Goal: Task Accomplishment & Management: Use online tool/utility

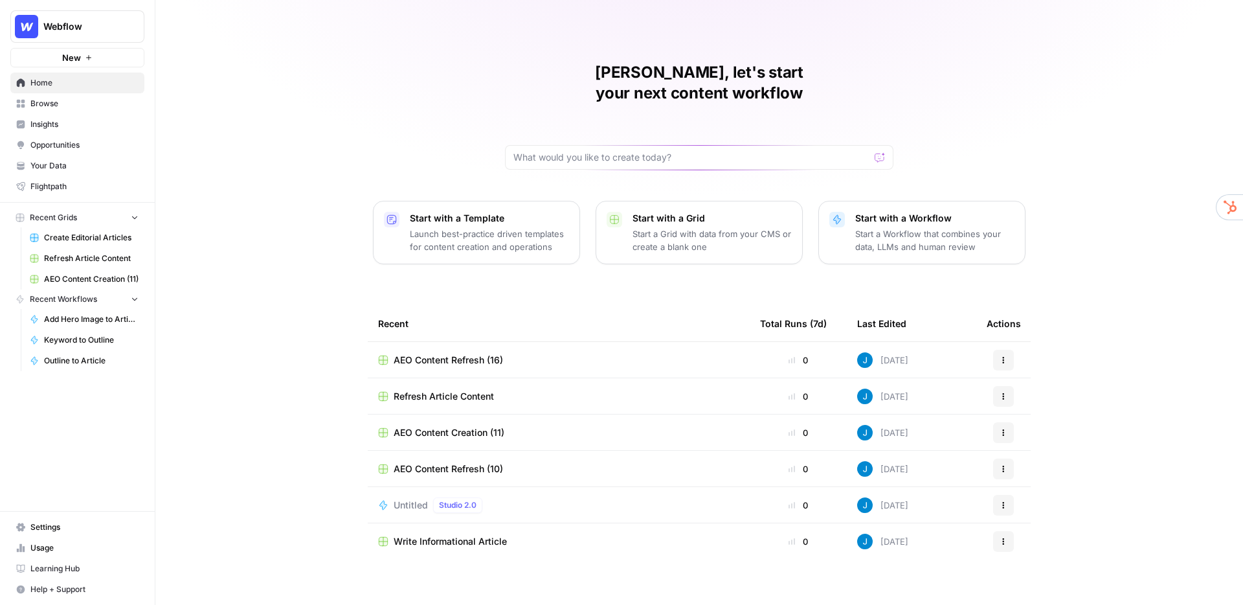
click at [71, 166] on span "Your Data" at bounding box center [84, 166] width 108 height 12
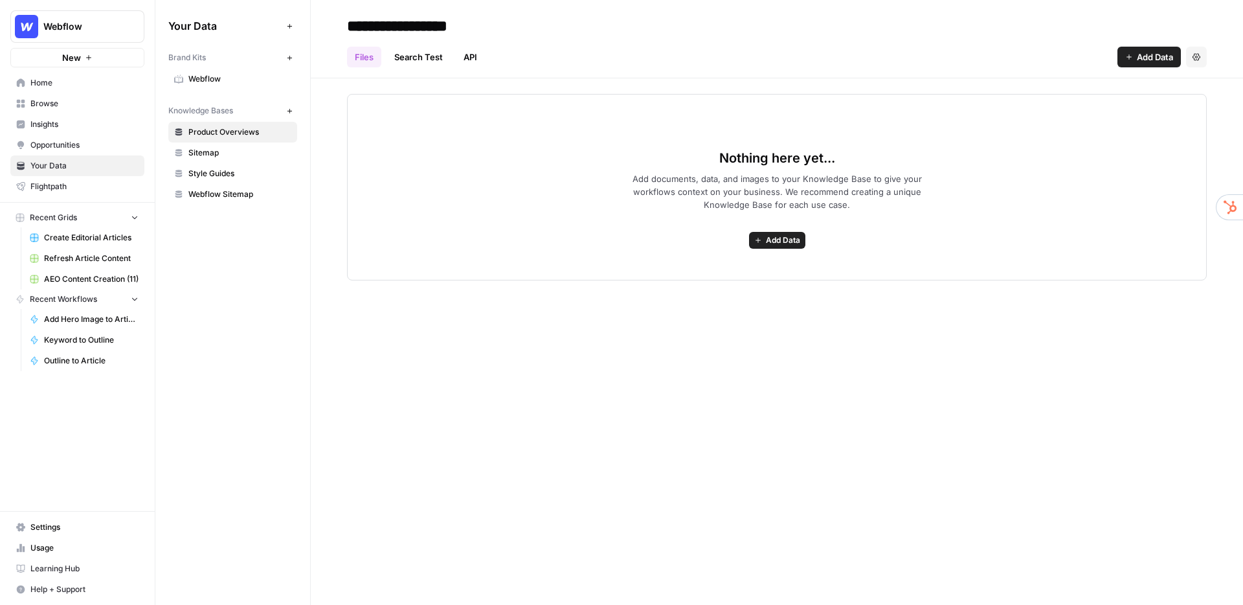
click at [216, 78] on span "Webflow" at bounding box center [239, 79] width 103 height 12
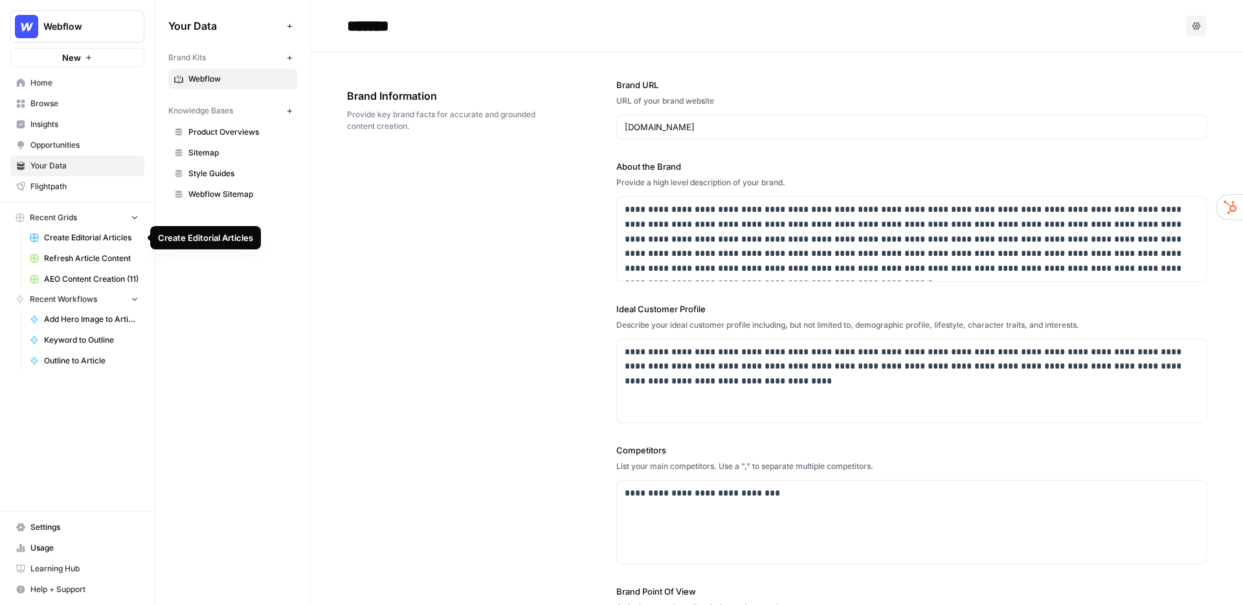
click at [72, 237] on span "Create Editorial Articles" at bounding box center [91, 238] width 95 height 12
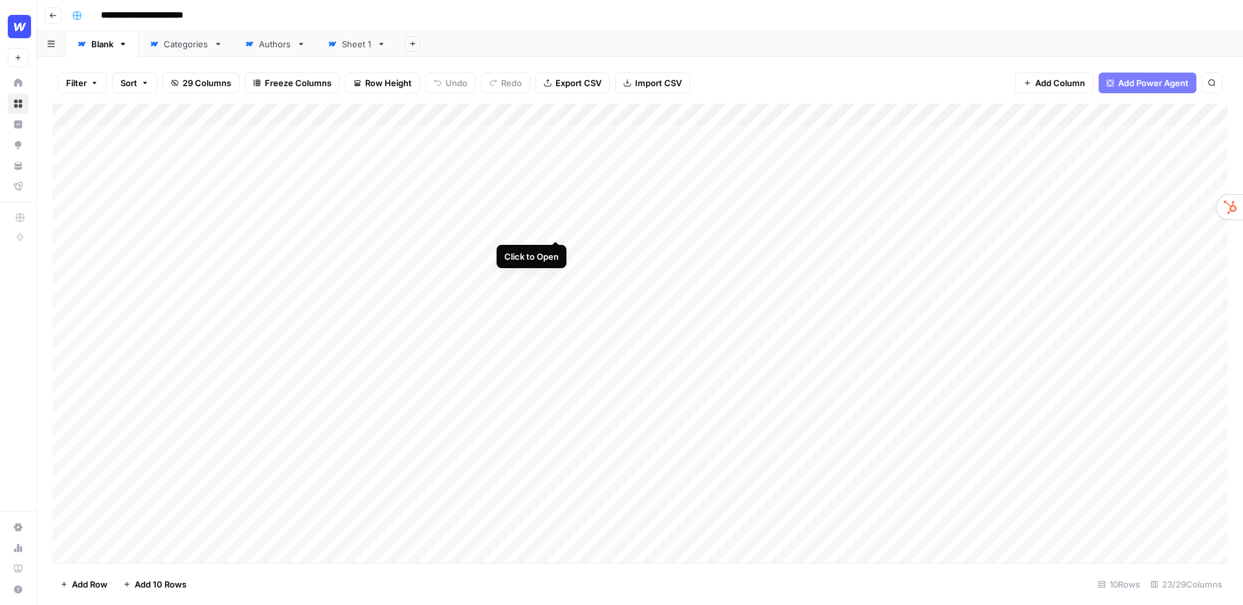
click at [556, 193] on div "Add Column" at bounding box center [639, 333] width 1175 height 459
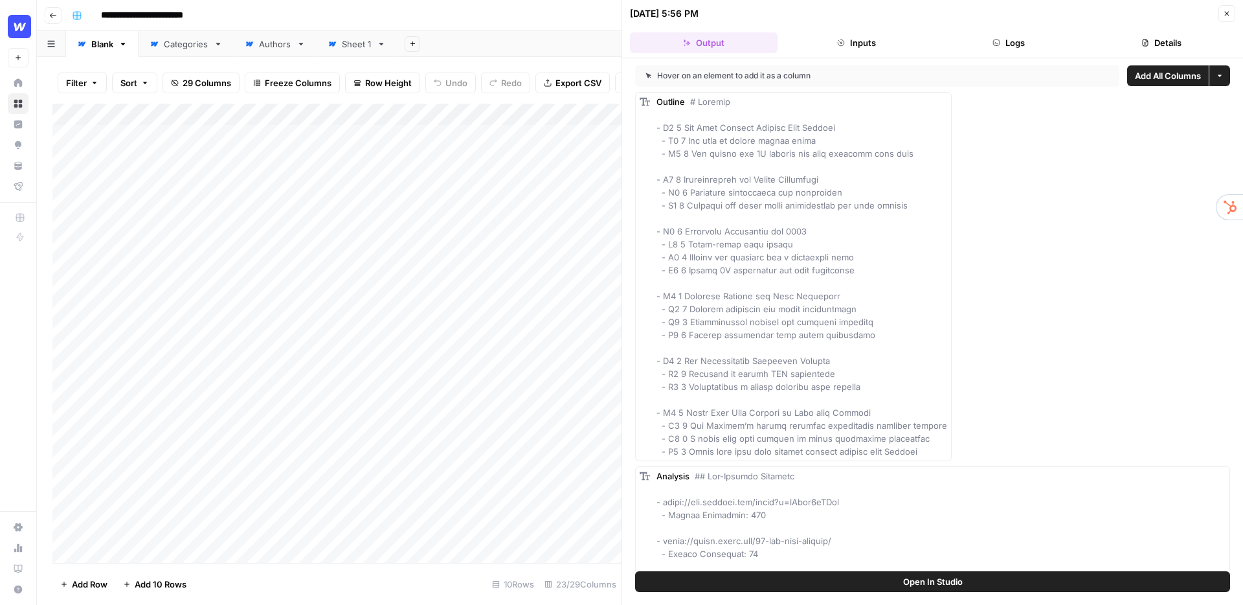
drag, startPoint x: 537, startPoint y: 17, endPoint x: 579, endPoint y: 76, distance: 72.4
click at [537, 21] on div "**********" at bounding box center [648, 15] width 1163 height 21
click at [554, 116] on div "Add Column" at bounding box center [336, 333] width 569 height 459
click at [504, 244] on span "Edit Workflow" at bounding box center [536, 241] width 113 height 13
click at [1220, 13] on button "Close" at bounding box center [1226, 13] width 17 height 17
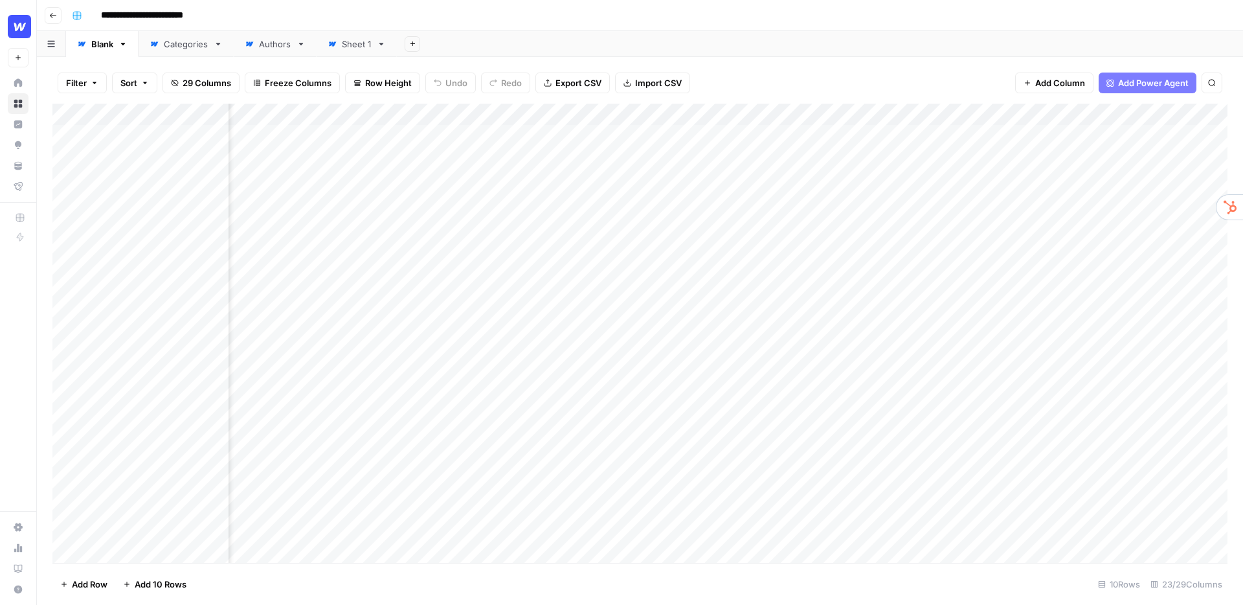
scroll to position [0, 241]
click at [919, 113] on div "Add Column" at bounding box center [639, 333] width 1175 height 459
click at [893, 237] on span "Edit Workflow" at bounding box center [912, 241] width 113 height 13
click at [137, 550] on div "Add Column" at bounding box center [639, 333] width 1175 height 459
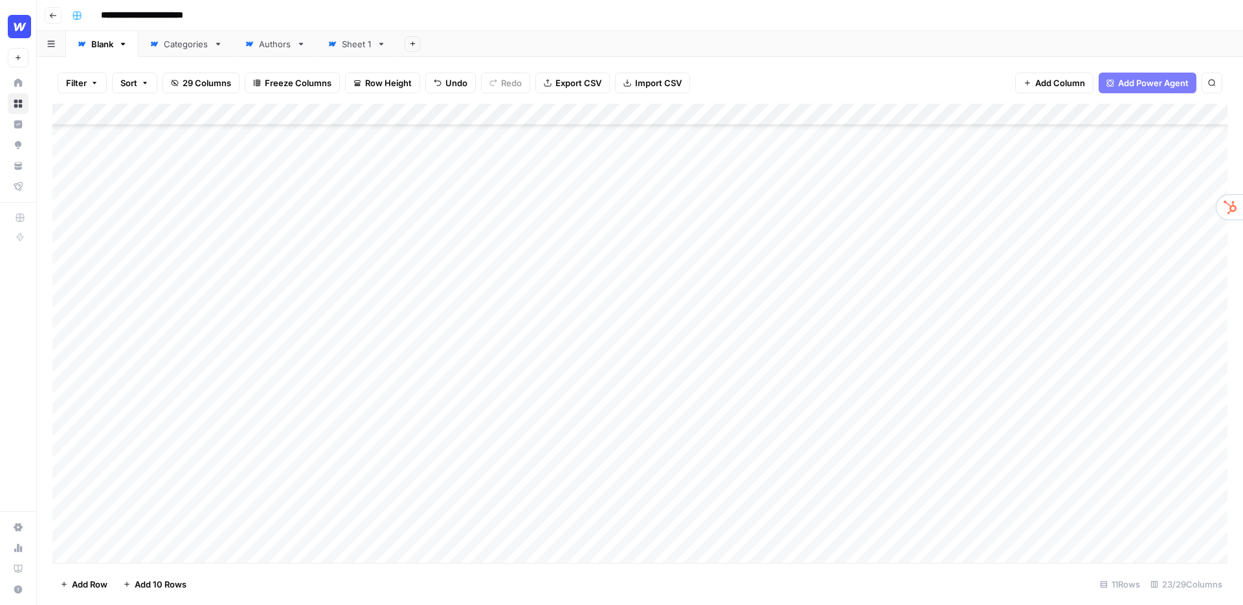
scroll to position [210, 0]
click at [132, 505] on div at bounding box center [200, 512] width 207 height 59
click at [172, 511] on div at bounding box center [200, 512] width 207 height 59
click at [332, 501] on div "Add Column" at bounding box center [639, 333] width 1175 height 459
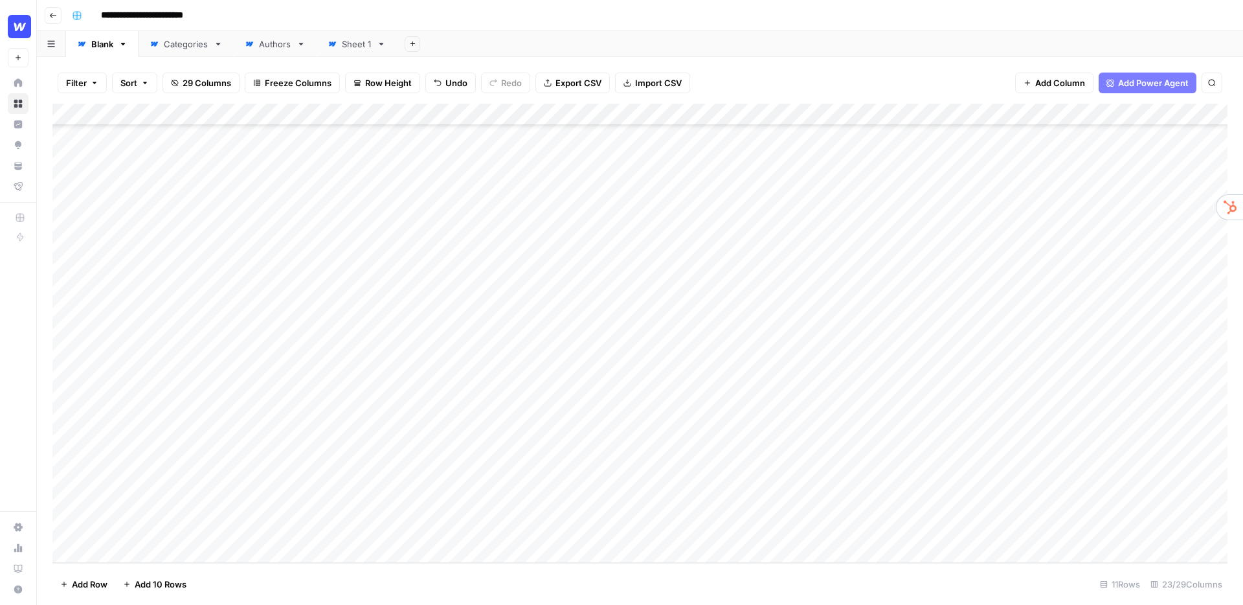
click at [186, 500] on div "Add Column" at bounding box center [639, 333] width 1175 height 459
type textarea "**********"
click at [520, 491] on div "Add Column" at bounding box center [639, 333] width 1175 height 459
click at [706, 1] on header "**********" at bounding box center [640, 15] width 1206 height 31
click at [706, 3] on header "**********" at bounding box center [640, 15] width 1206 height 31
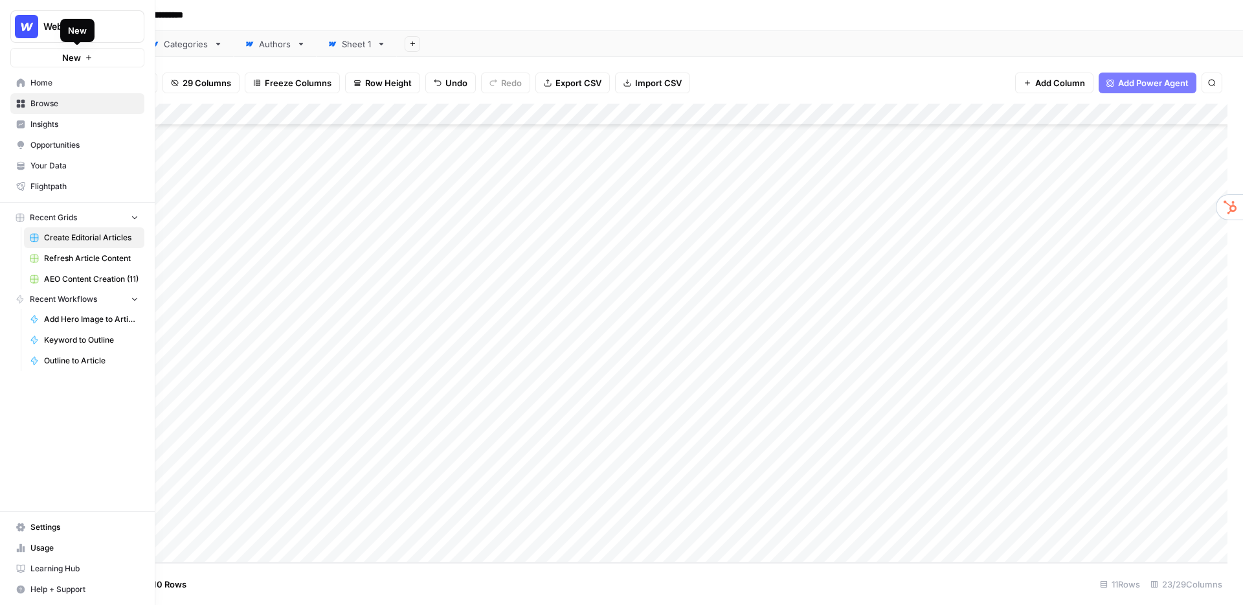
click at [78, 56] on span "New" at bounding box center [71, 57] width 19 height 13
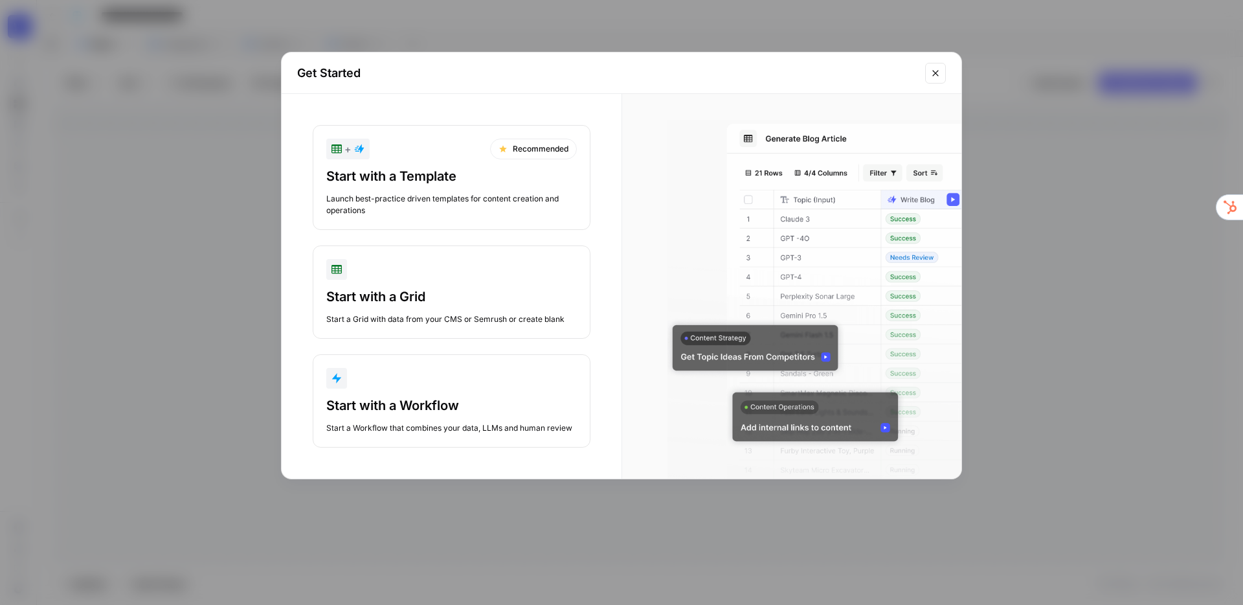
click at [443, 193] on div "Launch best-practice driven templates for content creation and operations" at bounding box center [451, 204] width 251 height 23
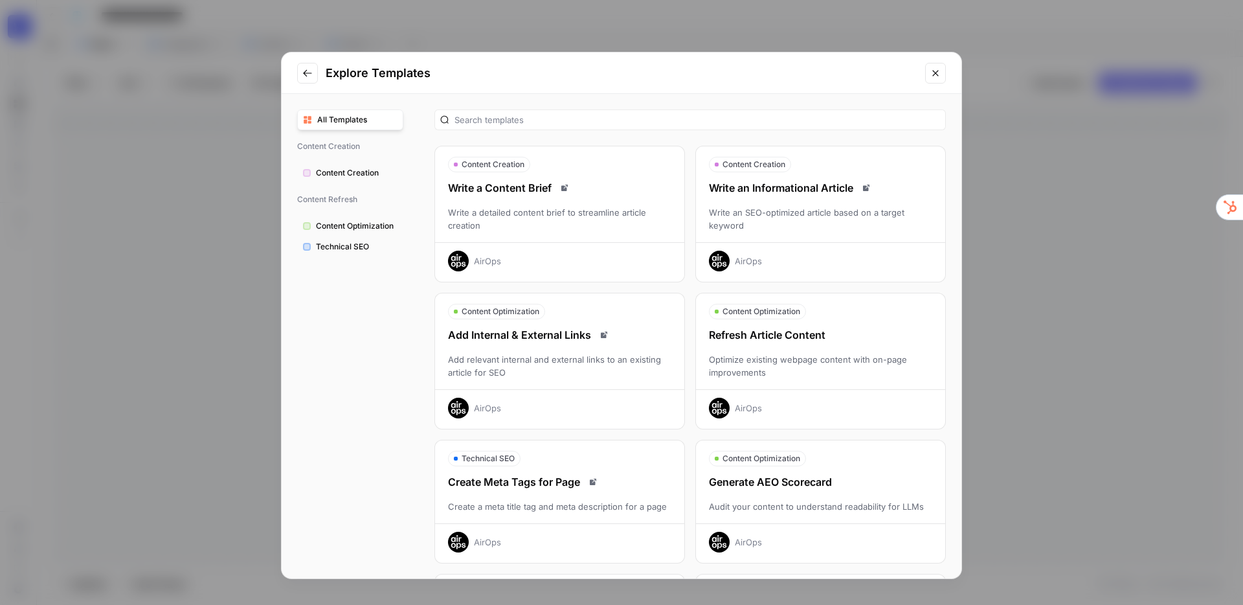
click at [777, 212] on div "Write an SEO-optimized article based on a target keyword" at bounding box center [820, 219] width 249 height 26
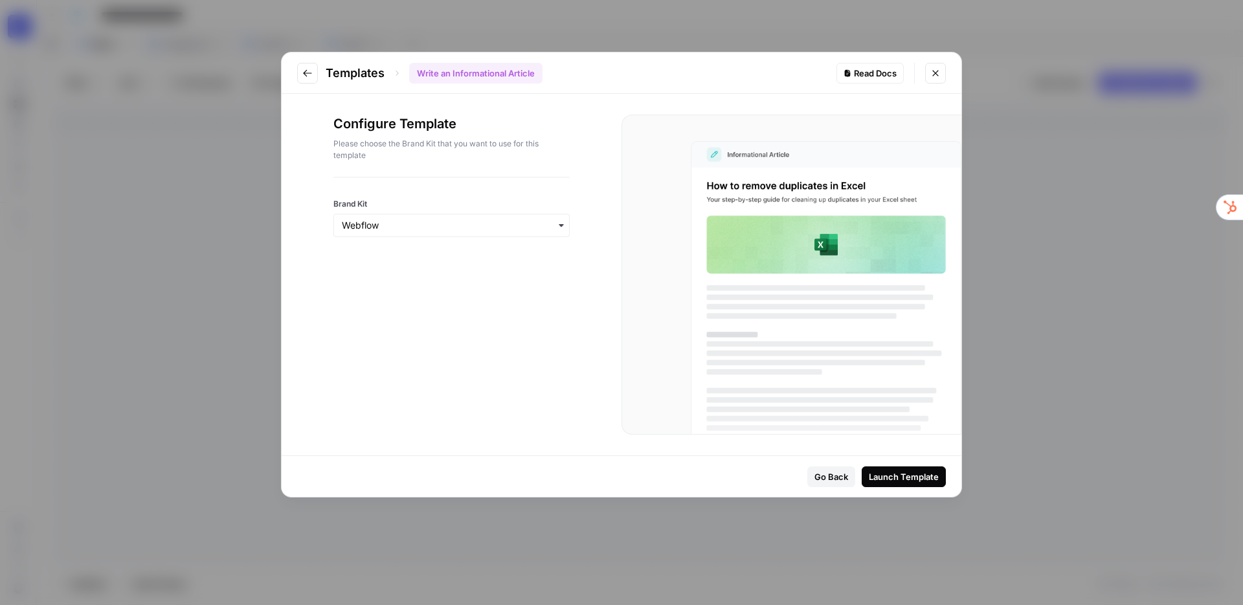
click at [941, 67] on button "Close modal" at bounding box center [935, 73] width 21 height 21
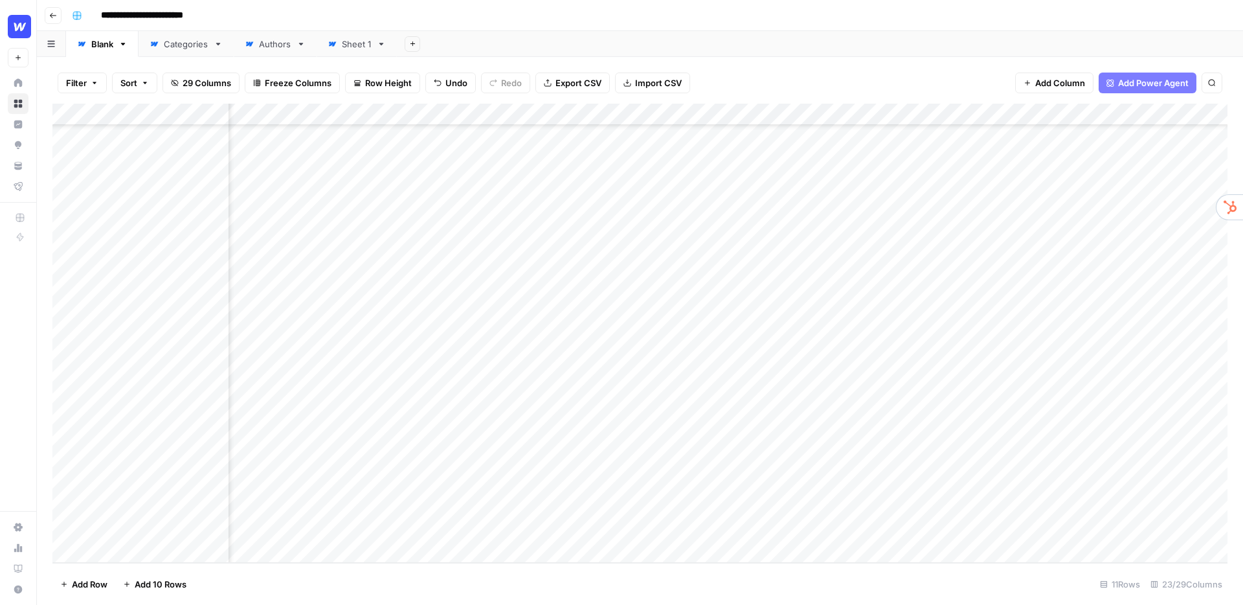
scroll to position [210, 1539]
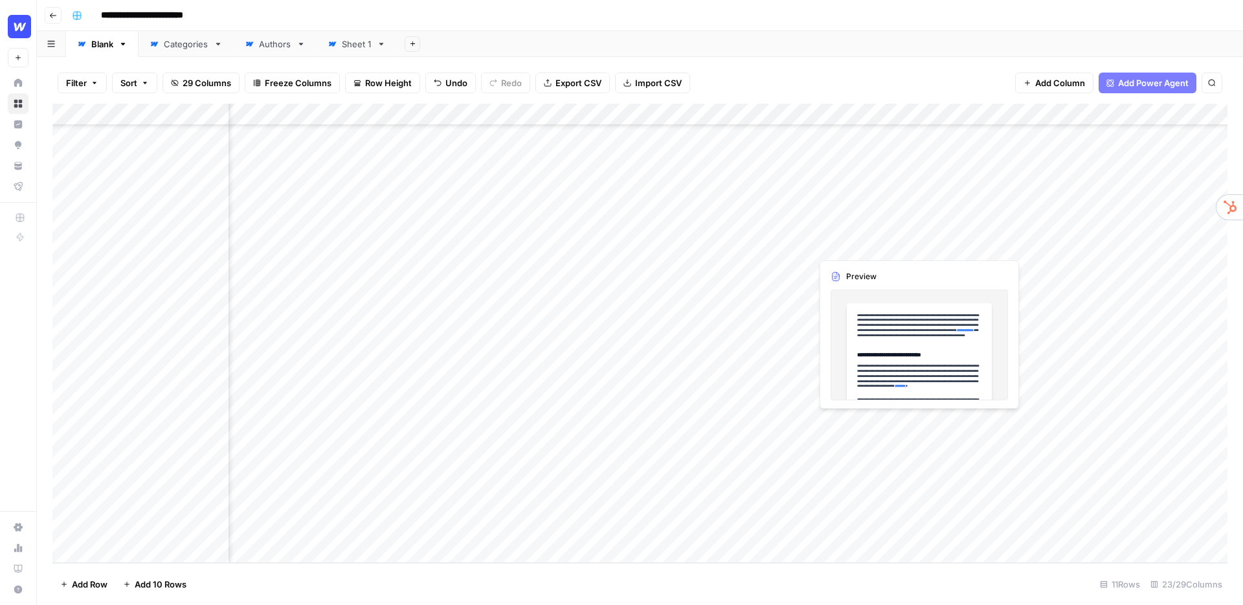
click at [856, 237] on div "Add Column" at bounding box center [639, 333] width 1175 height 459
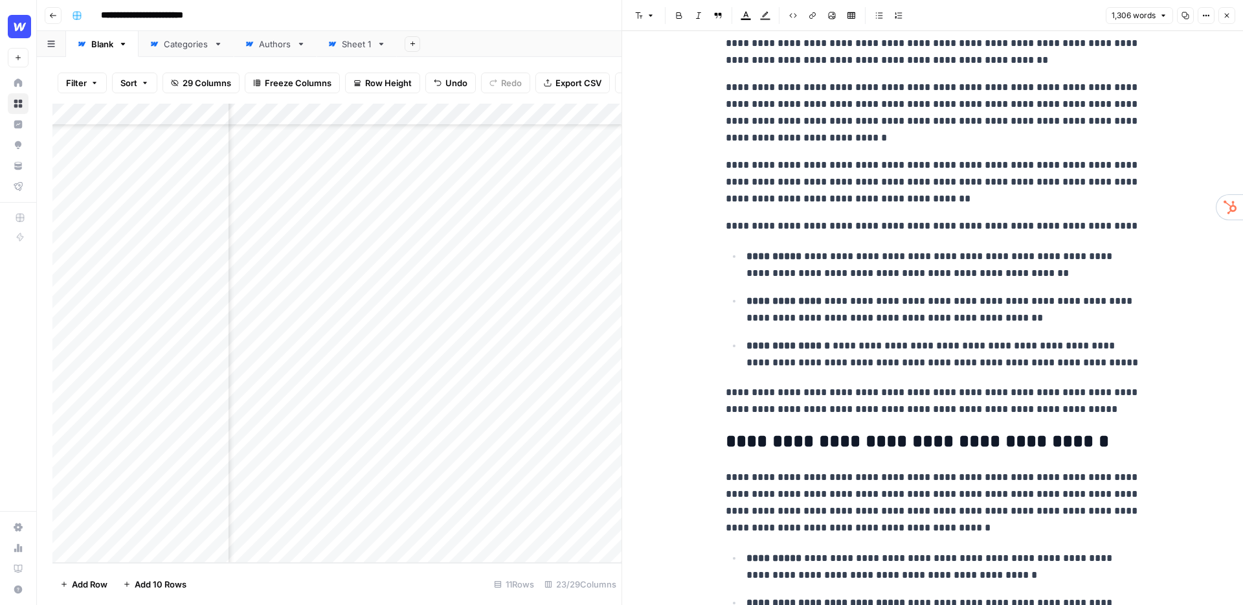
scroll to position [562, 0]
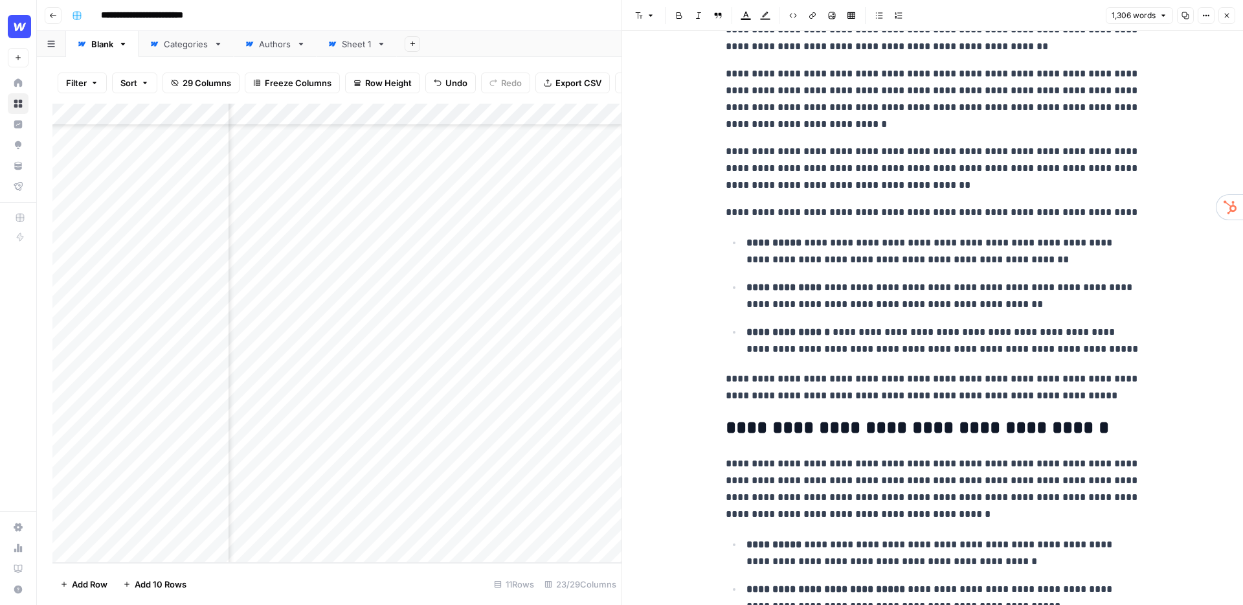
drag, startPoint x: 1235, startPoint y: 14, endPoint x: 1077, endPoint y: 8, distance: 158.1
click at [1235, 14] on header "Font style Bold Italic Block quote Text color Highlight color Code block Link I…" at bounding box center [932, 15] width 621 height 31
drag, startPoint x: 1228, startPoint y: 15, endPoint x: 1137, endPoint y: 10, distance: 90.8
click at [1228, 15] on icon "button" at bounding box center [1227, 16] width 8 height 8
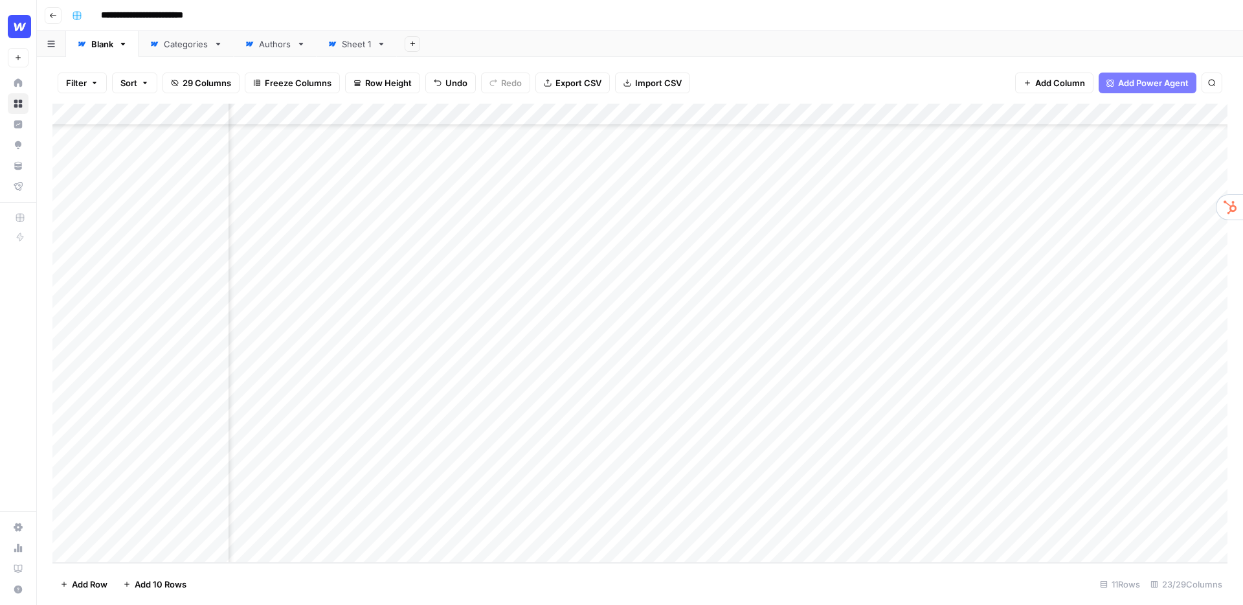
scroll to position [210, 0]
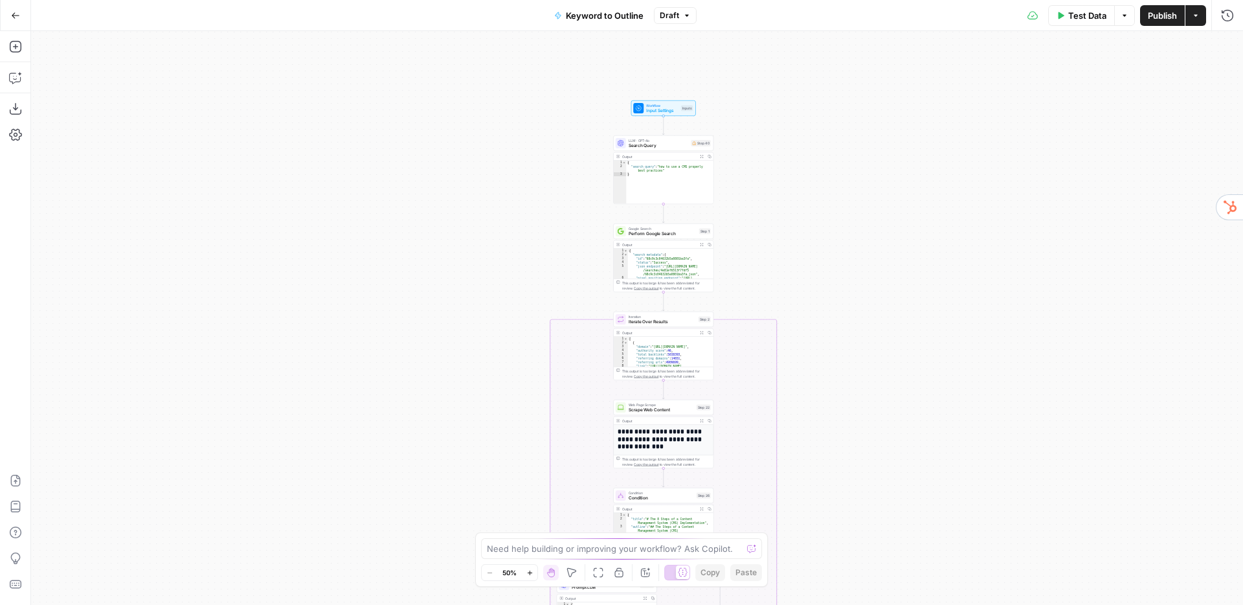
click at [740, 149] on div "true false Workflow Input Settings Inputs LLM · GPT-4o Search Query Step 40 Out…" at bounding box center [637, 318] width 1212 height 574
click at [739, 150] on div "true false Workflow Input Settings Inputs LLM · GPT-4o Search Query Step 40 Out…" at bounding box center [637, 318] width 1212 height 574
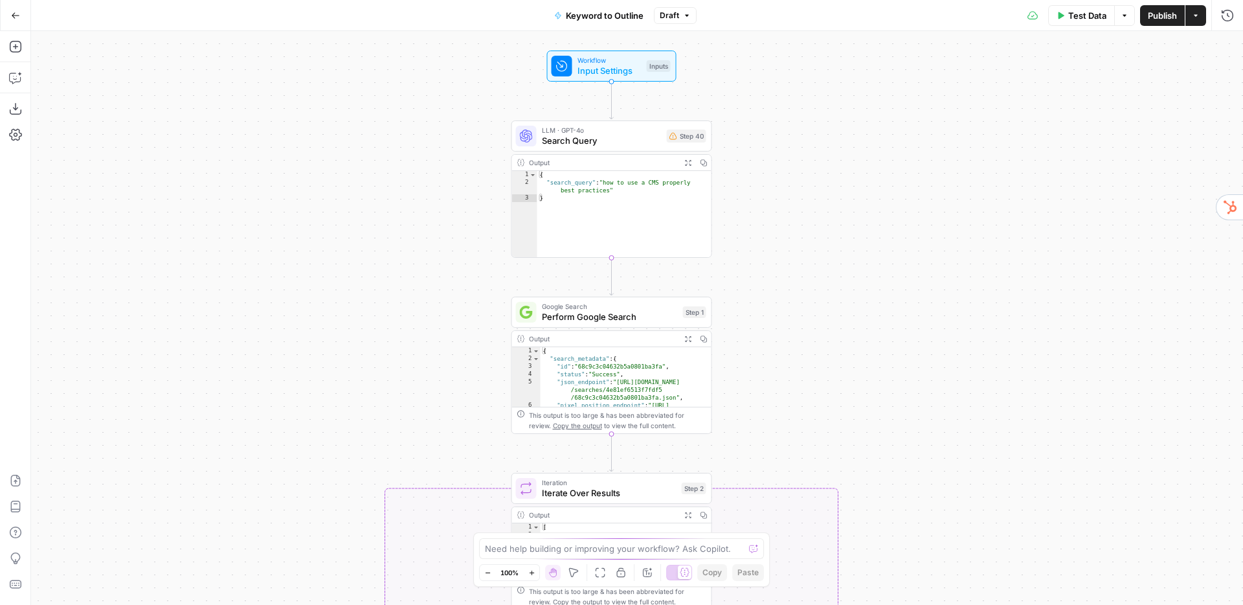
drag, startPoint x: 731, startPoint y: 195, endPoint x: 755, endPoint y: 194, distance: 24.0
click at [755, 194] on div "true false Workflow Input Settings Inputs LLM · GPT-4o Search Query Step 40 Out…" at bounding box center [637, 318] width 1212 height 574
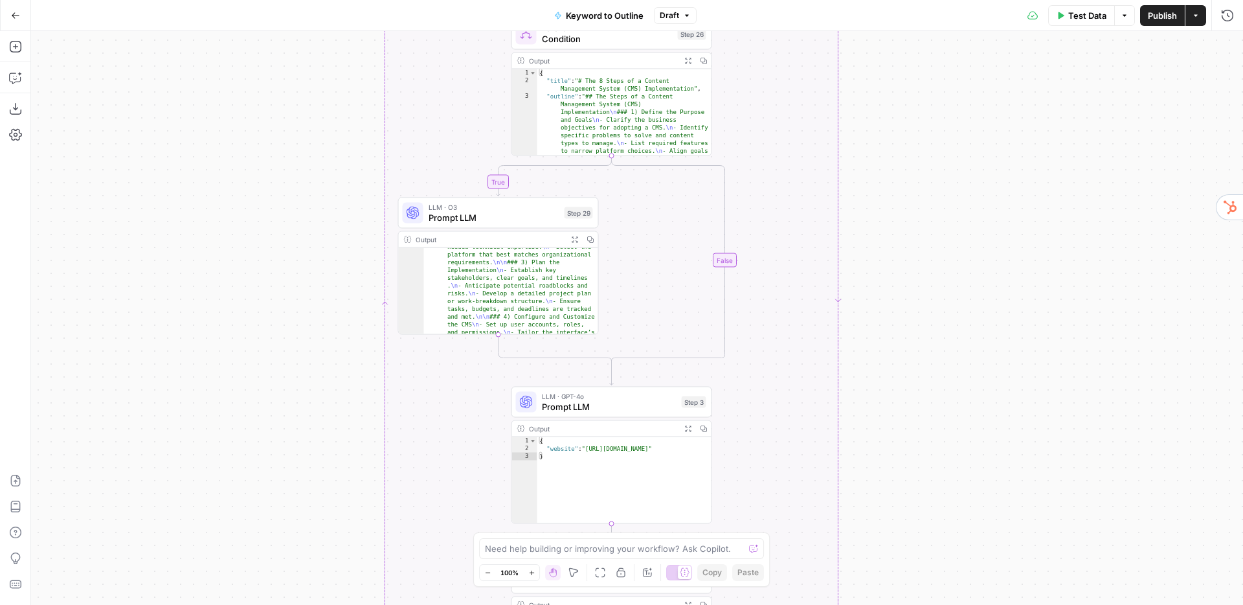
scroll to position [176, 0]
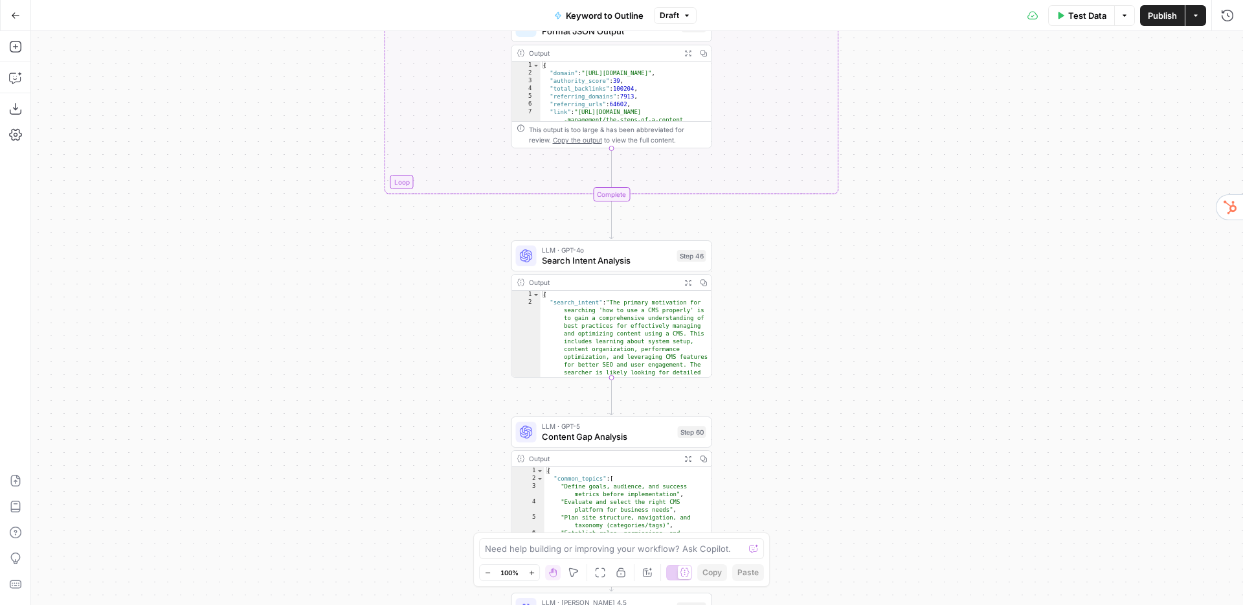
click at [585, 255] on span "Search Intent Analysis" at bounding box center [607, 260] width 130 height 13
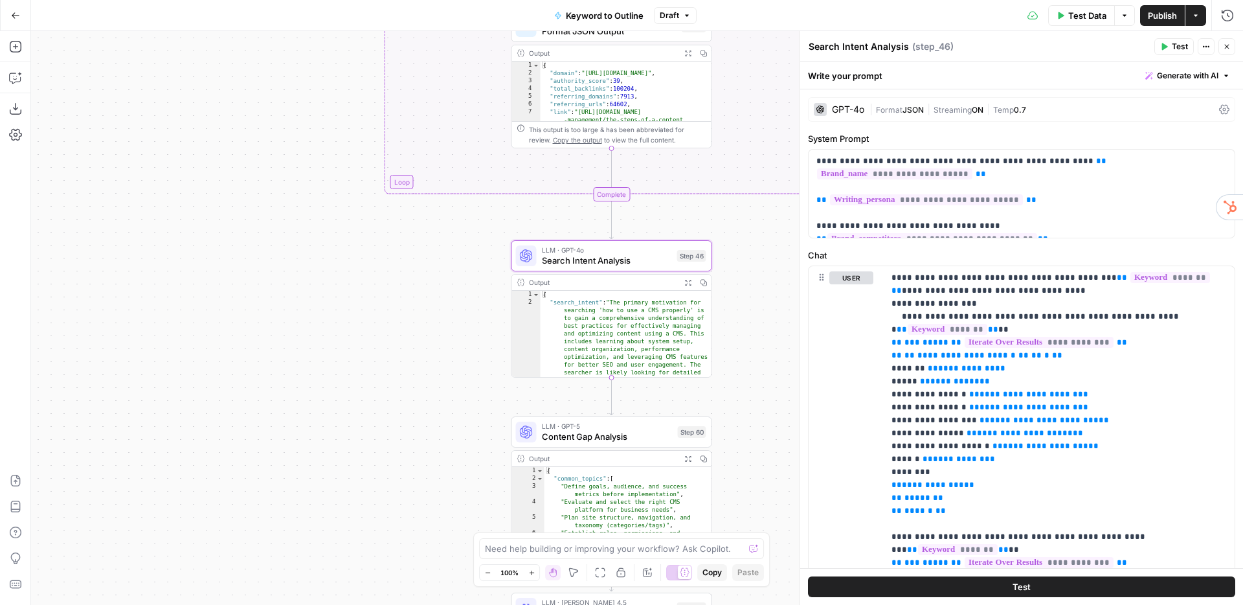
click at [754, 361] on div "true false Workflow Input Settings Inputs LLM · GPT-4o Search Query Step 40 Out…" at bounding box center [637, 318] width 1212 height 574
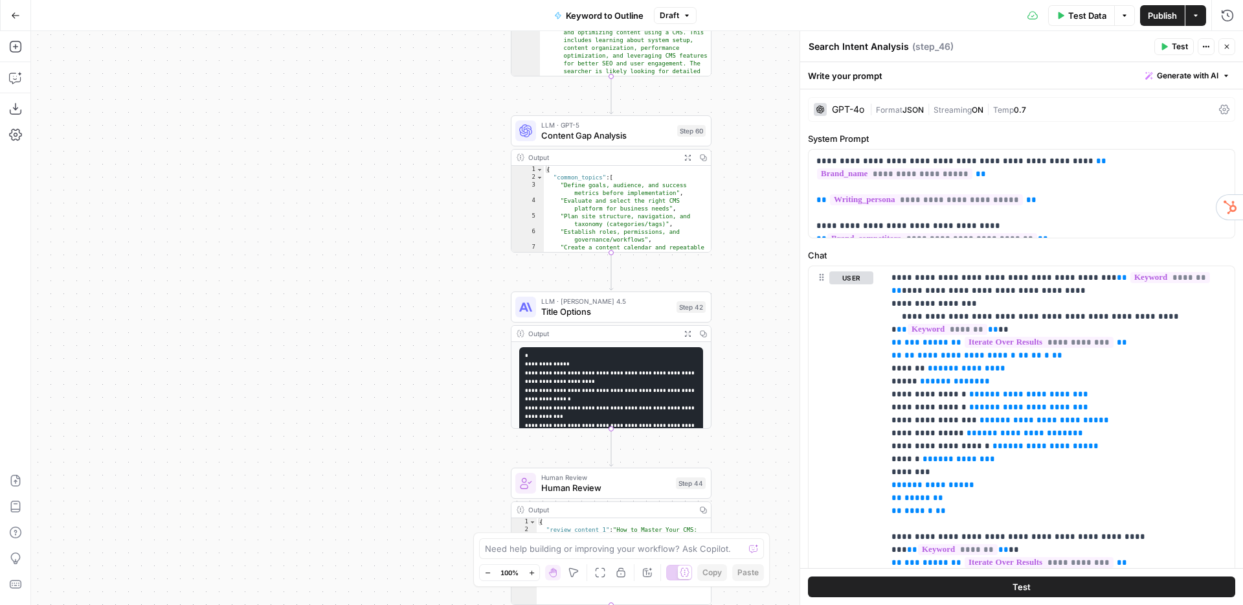
click at [1227, 46] on icon "button" at bounding box center [1227, 47] width 8 height 8
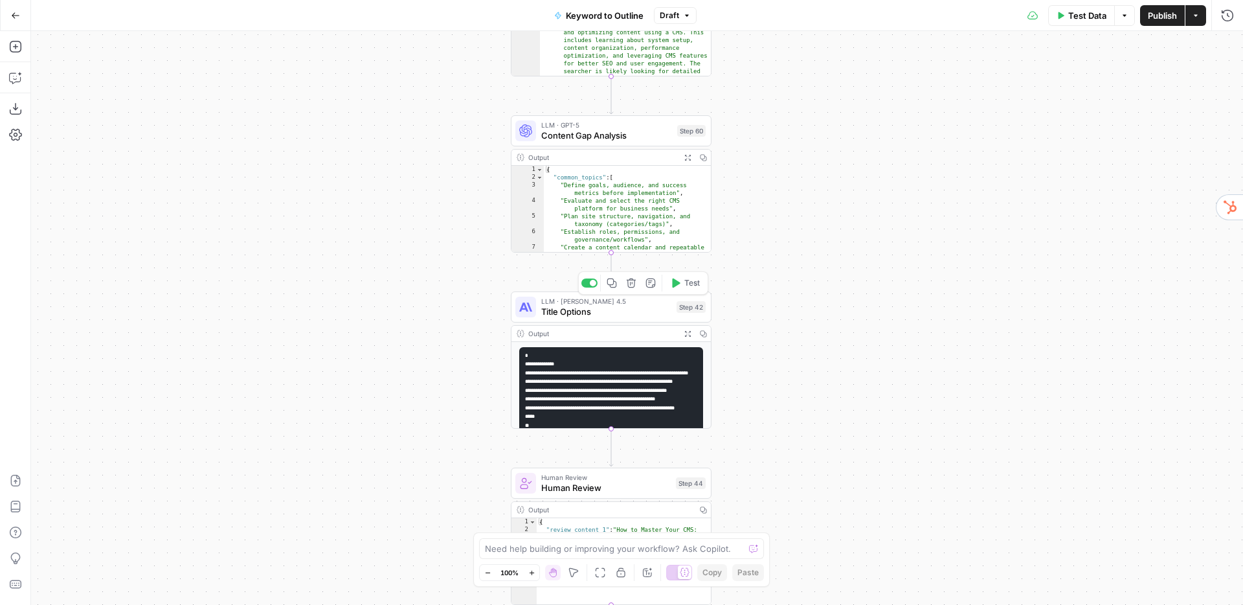
click at [585, 305] on span "Title Options" at bounding box center [606, 311] width 130 height 13
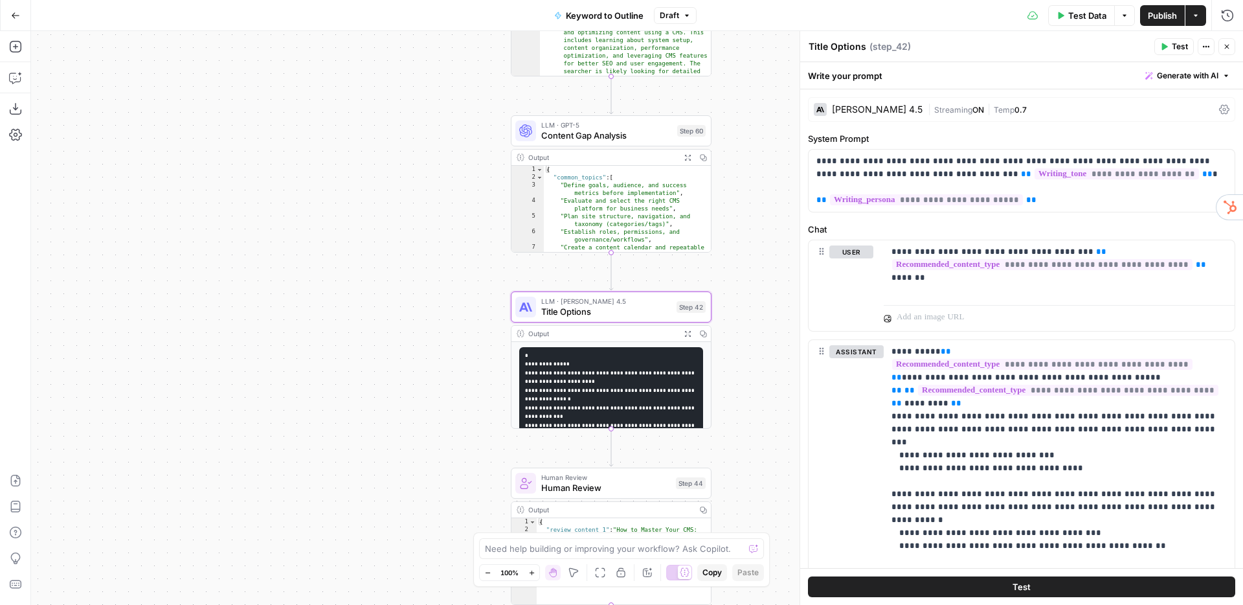
click at [852, 106] on div "Claude Sonnet 4.5" at bounding box center [877, 109] width 91 height 9
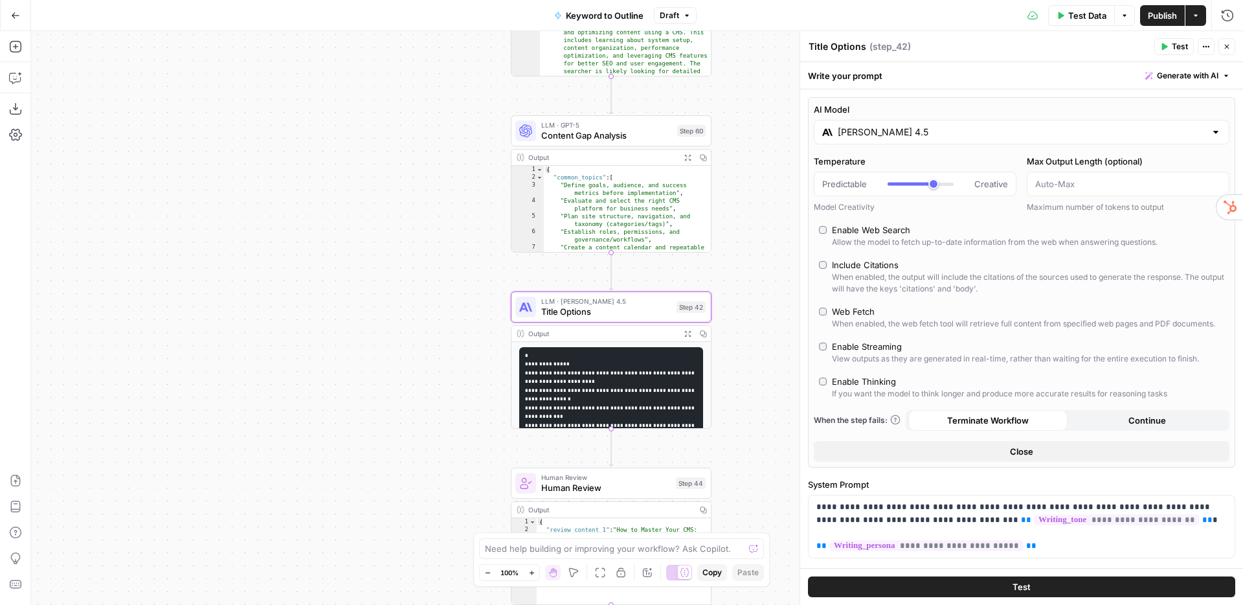
click at [864, 133] on input "Claude Sonnet 4.5" at bounding box center [1022, 132] width 368 height 13
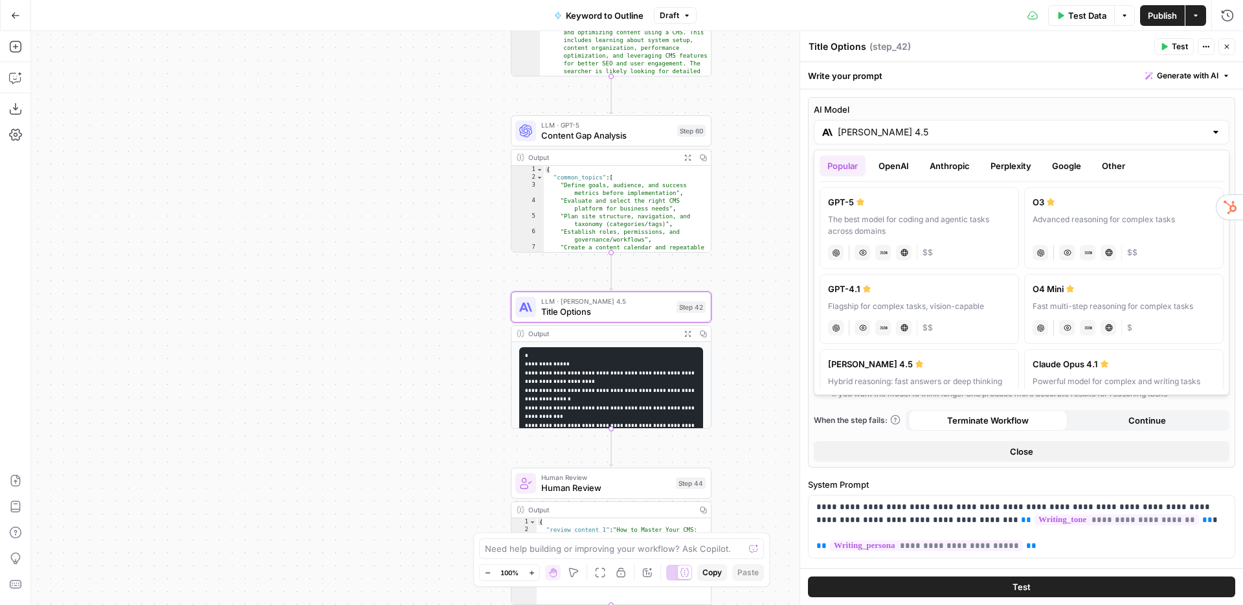
click at [889, 165] on button "OpenAI" at bounding box center [894, 165] width 46 height 21
click at [946, 161] on button "Anthropic" at bounding box center [950, 165] width 56 height 21
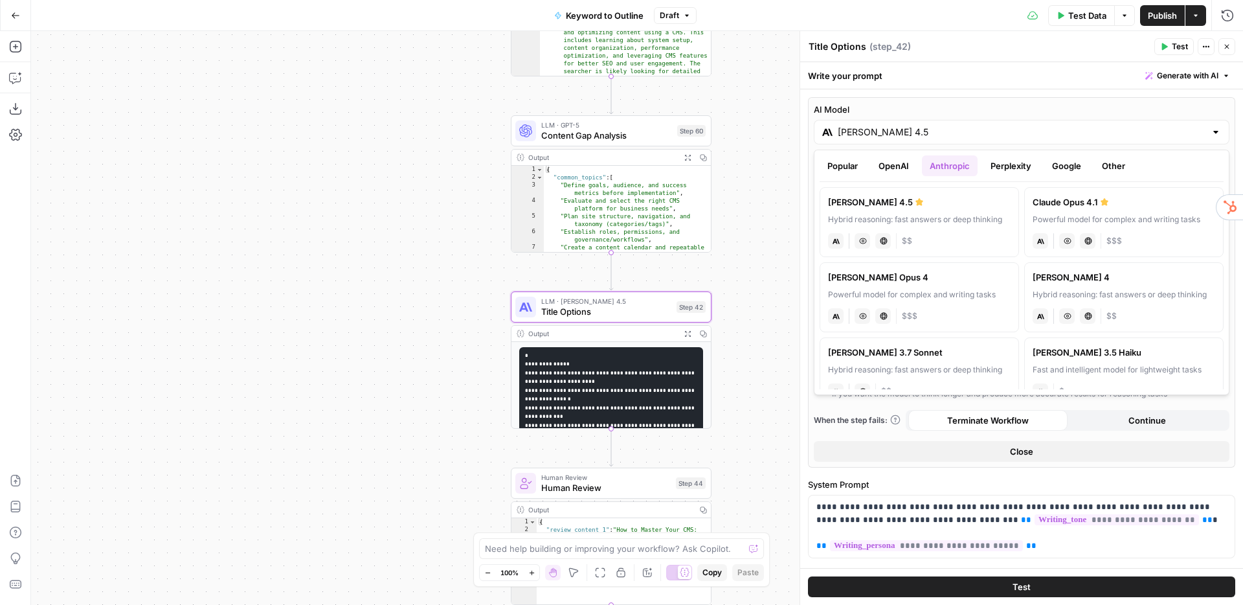
click at [1013, 161] on button "Perplexity" at bounding box center [1011, 165] width 56 height 21
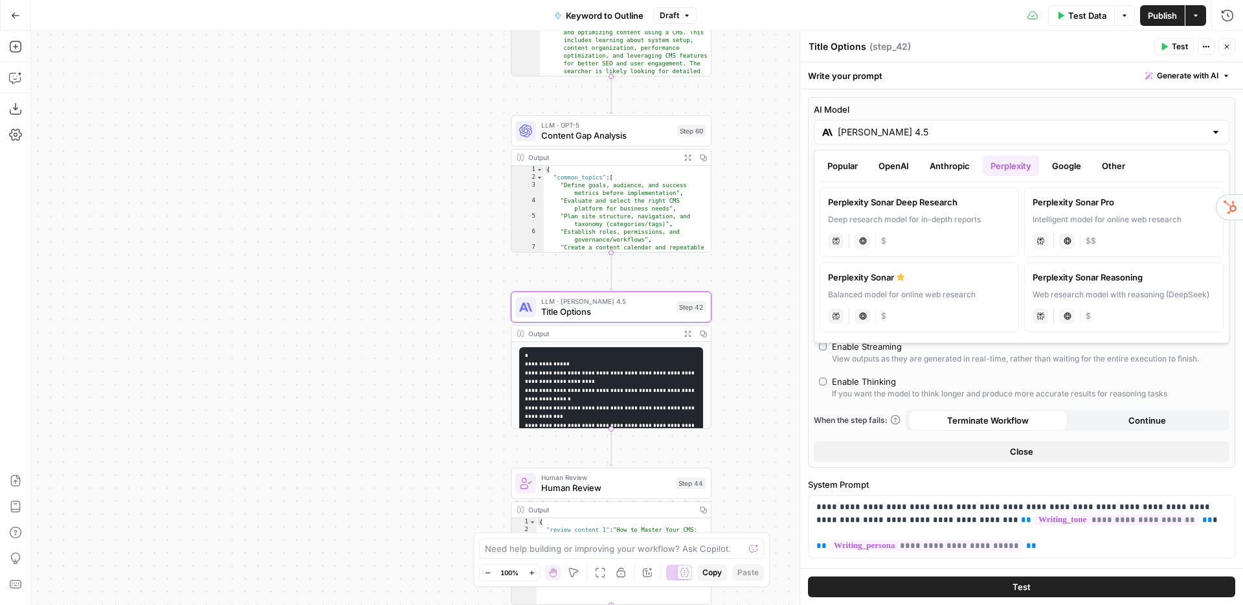
click at [1062, 165] on button "Google" at bounding box center [1066, 165] width 45 height 21
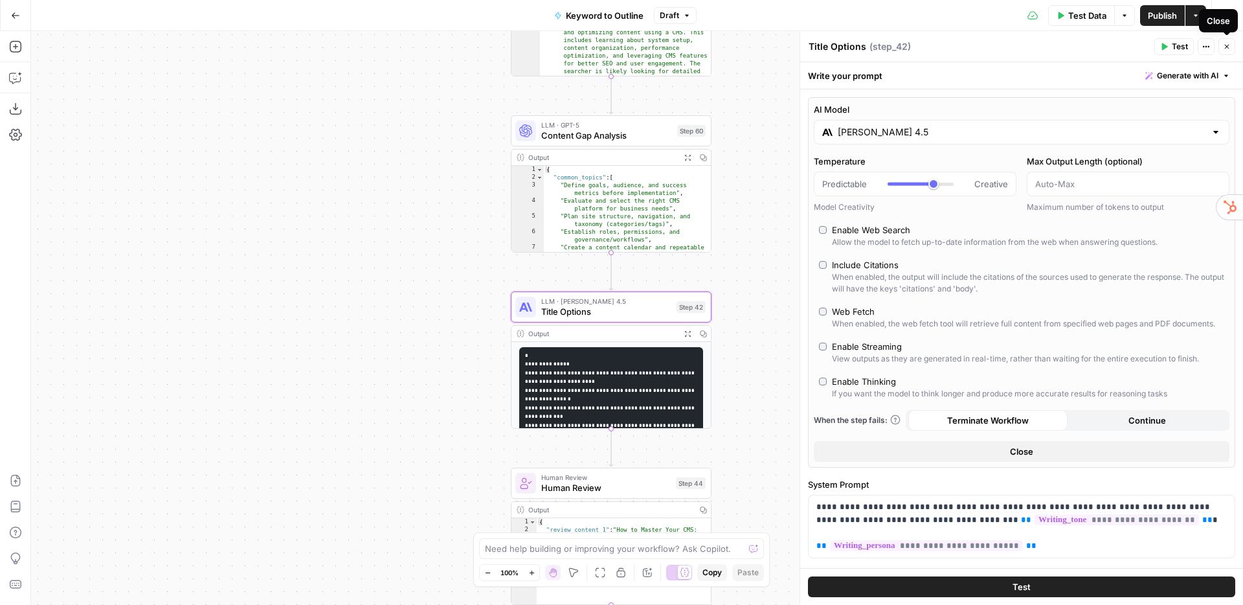
drag, startPoint x: 1225, startPoint y: 47, endPoint x: 1217, endPoint y: 50, distance: 8.8
click at [1225, 47] on icon "button" at bounding box center [1227, 47] width 5 height 5
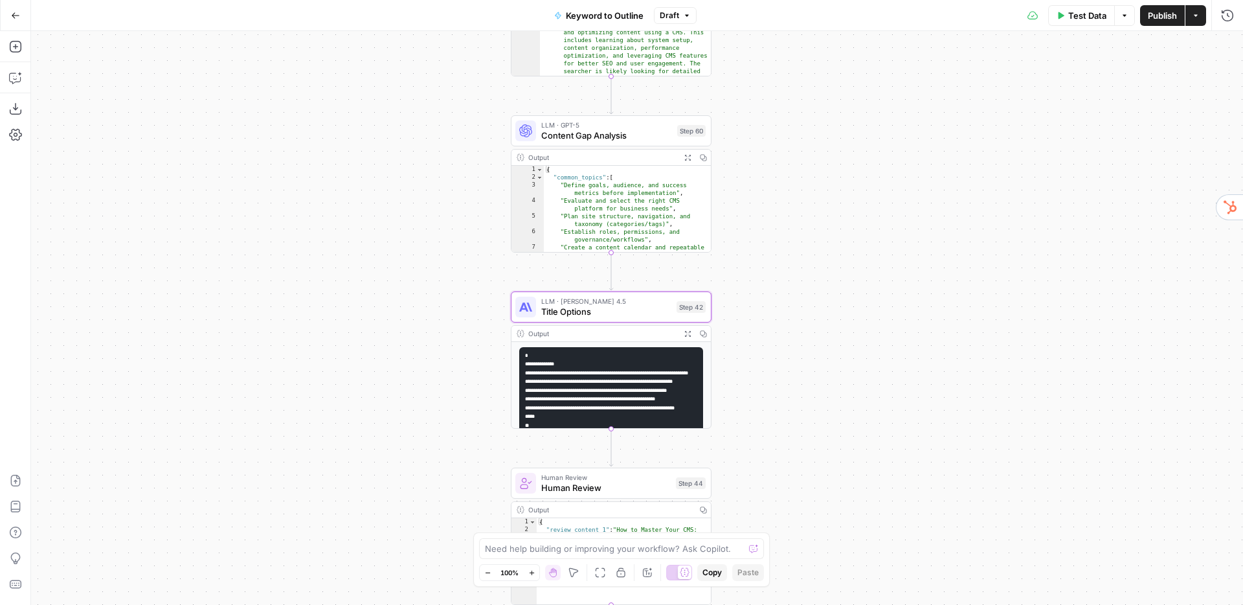
click at [814, 197] on div "true false Workflow Input Settings Inputs LLM · GPT-4o Search Query Step 40 Out…" at bounding box center [637, 318] width 1212 height 574
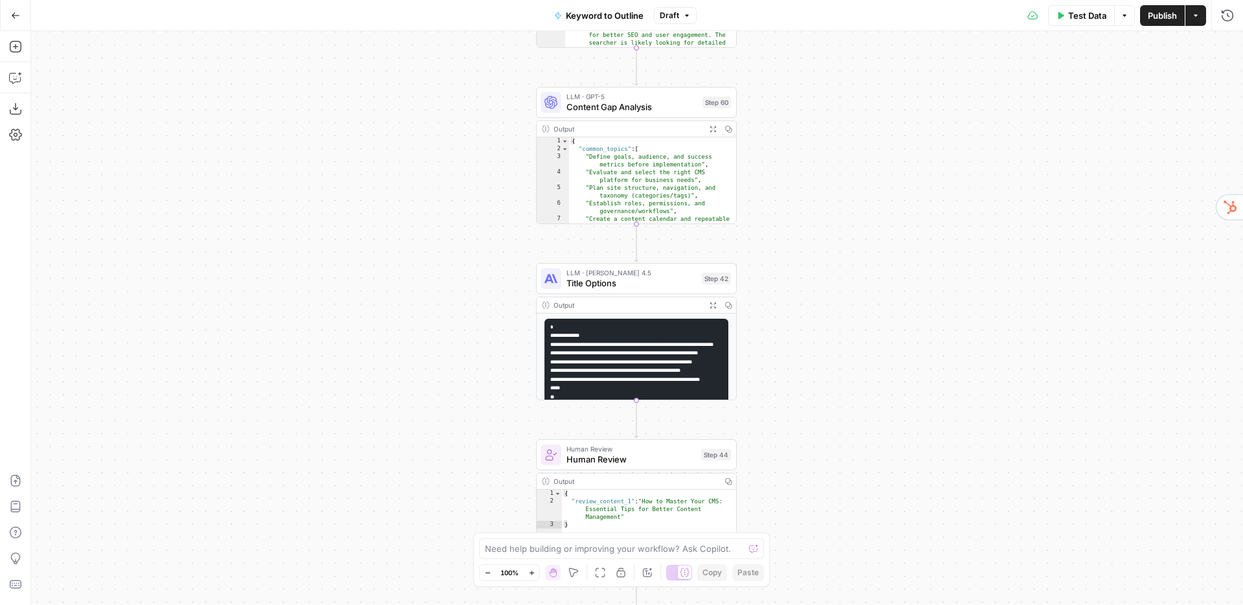
drag, startPoint x: 774, startPoint y: 288, endPoint x: 792, endPoint y: 262, distance: 32.0
click at [792, 262] on div "true false Workflow Input Settings Inputs LLM · GPT-4o Search Query Step 40 Out…" at bounding box center [637, 318] width 1212 height 574
click at [633, 99] on span "LLM · GPT-5" at bounding box center [631, 96] width 131 height 10
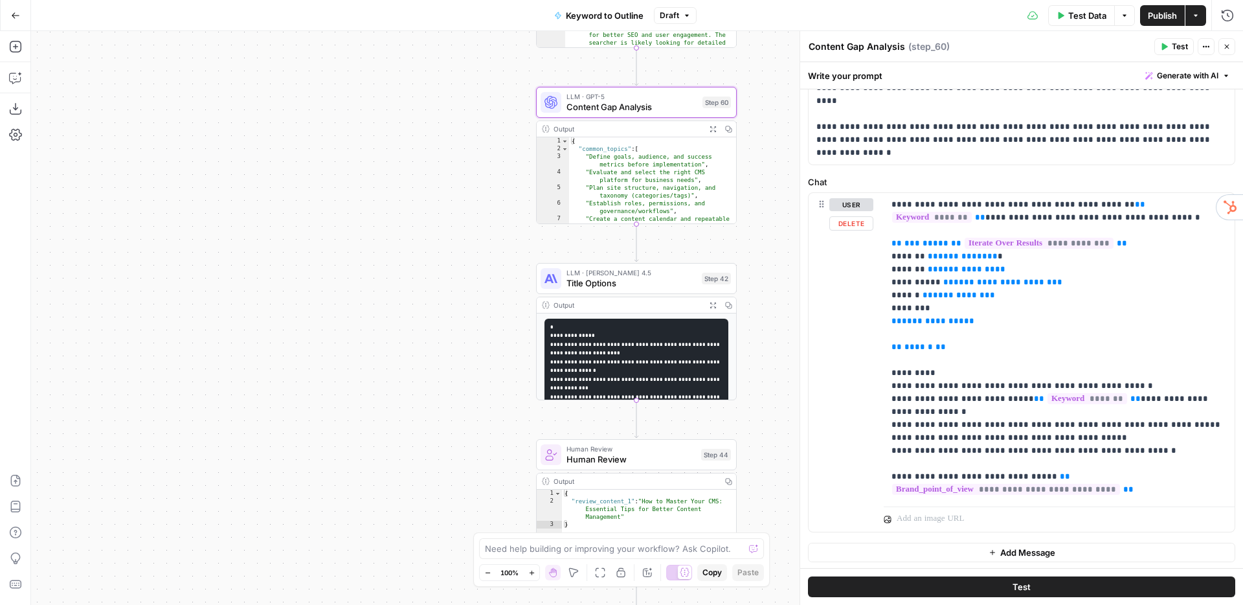
scroll to position [515, 0]
click at [1227, 49] on icon "button" at bounding box center [1227, 47] width 8 height 8
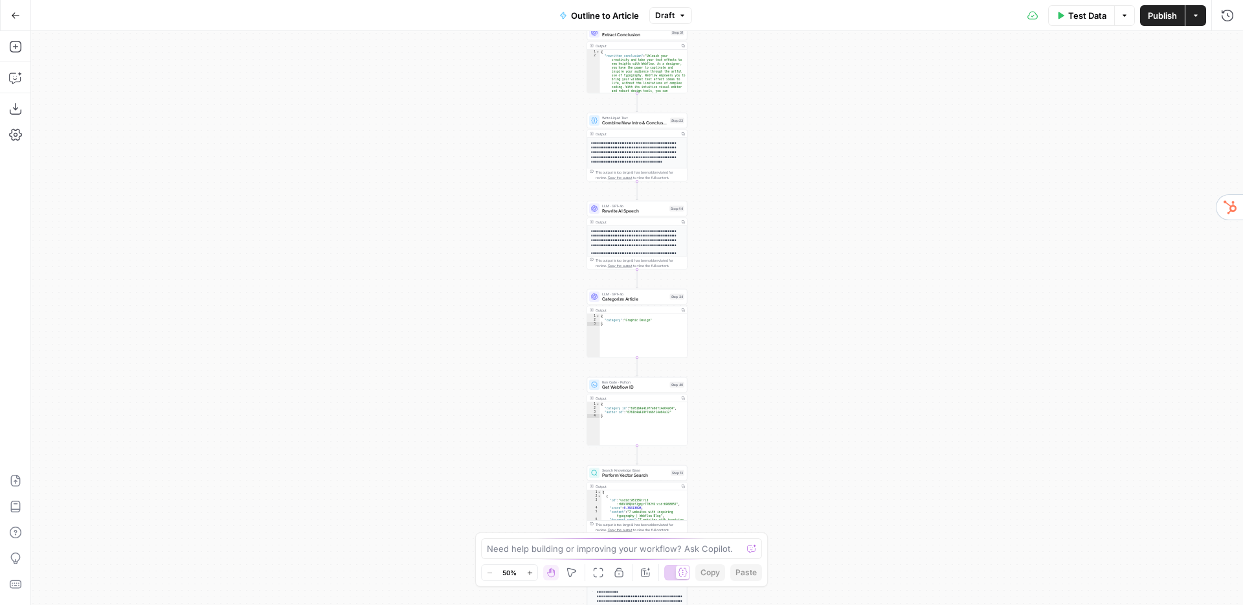
click at [713, 216] on div "true false Workflow Input Settings Inputs LLM · GPT-4o Extract Outline Structur…" at bounding box center [637, 318] width 1212 height 574
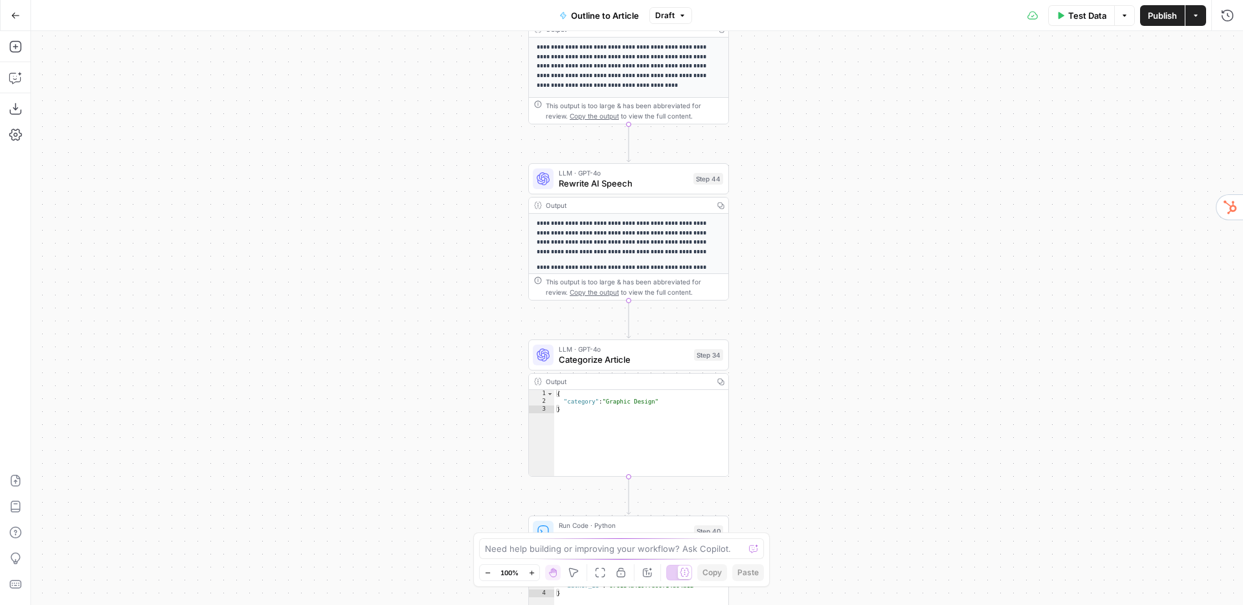
drag, startPoint x: 759, startPoint y: 246, endPoint x: 567, endPoint y: 183, distance: 201.6
click at [766, 245] on div "true false Workflow Input Settings Inputs LLM · GPT-4o Extract Outline Structur…" at bounding box center [637, 318] width 1212 height 574
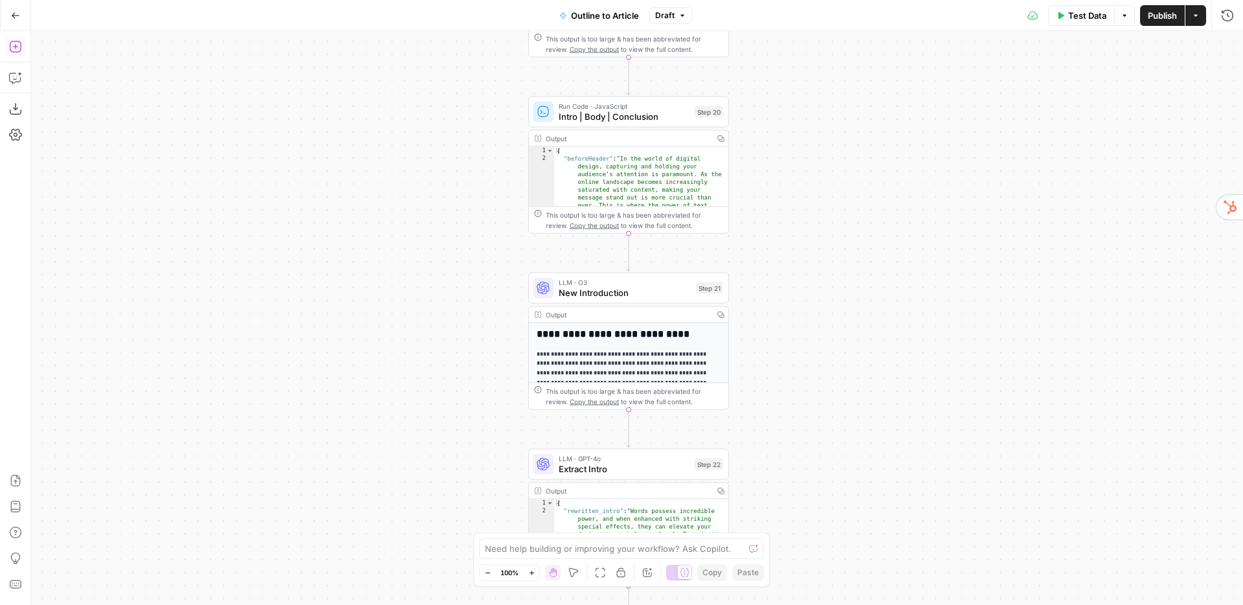
click at [22, 43] on button "Add Steps" at bounding box center [15, 46] width 21 height 21
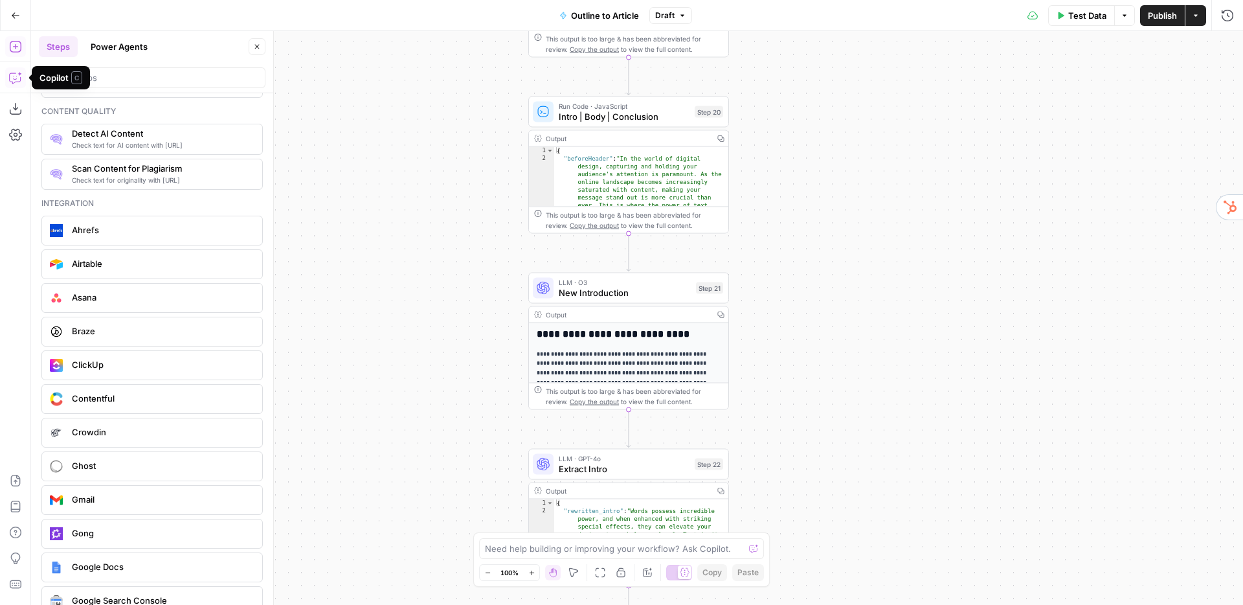
scroll to position [2289, 0]
